Goal: Check status: Check status

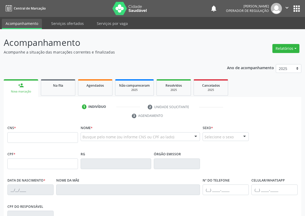
click at [30, 137] on input "text" at bounding box center [42, 137] width 70 height 11
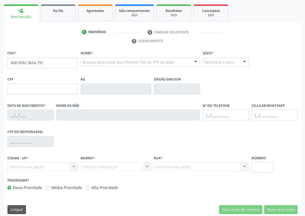
scroll to position [79, 0]
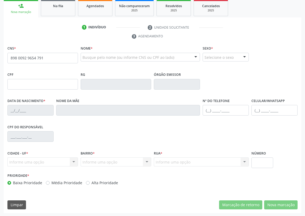
drag, startPoint x: 44, startPoint y: 58, endPoint x: 37, endPoint y: 59, distance: 7.5
click at [37, 59] on input "898 0092 9654 791" at bounding box center [42, 58] width 70 height 11
drag, startPoint x: 48, startPoint y: 55, endPoint x: 0, endPoint y: 56, distance: 48.2
click at [0, 56] on div "Acompanhamento Acompanhe a situação das marcações correntes e finalizadas Relat…" at bounding box center [152, 83] width 305 height 267
type input "898 0009 2965 4791"
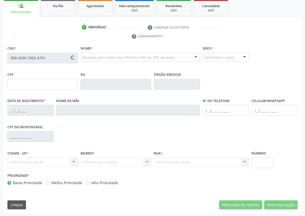
type input "[DATE]"
type input "S/N"
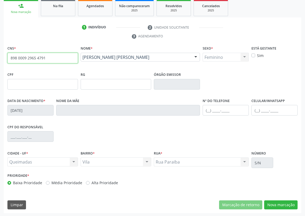
drag, startPoint x: 47, startPoint y: 56, endPoint x: 0, endPoint y: 64, distance: 47.8
click at [0, 64] on div "Acompanhamento Acompanhe a situação das marcações correntes e finalizadas Relat…" at bounding box center [152, 83] width 305 height 267
type input "702 0013 0099 6685"
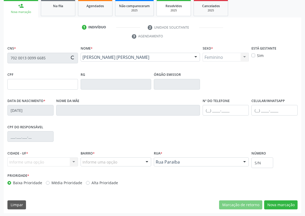
type input "717.523.474-04"
type input "[DATE]"
type input "[PERSON_NAME]"
type input "[PHONE_NUMBER]"
type input "023.705.774-36"
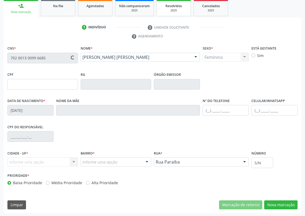
type input "290"
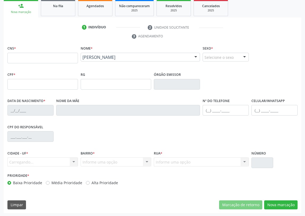
scroll to position [0, 0]
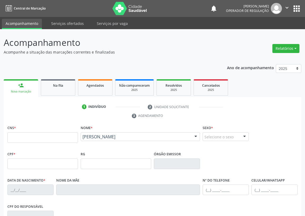
click at [299, 5] on button "apps" at bounding box center [296, 8] width 9 height 9
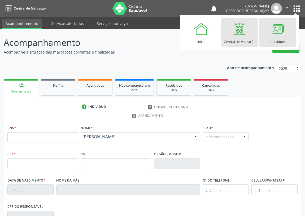
click at [275, 30] on div at bounding box center [277, 29] width 16 height 16
